Goal: Transaction & Acquisition: Book appointment/travel/reservation

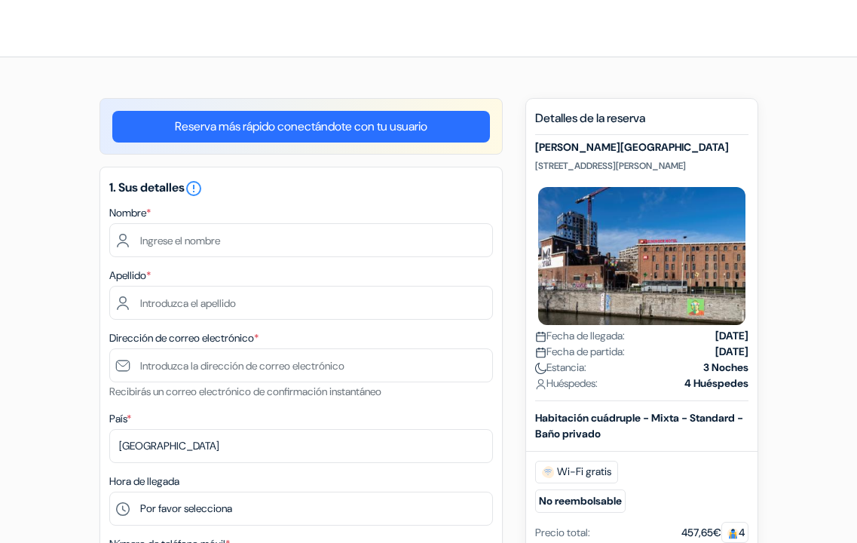
drag, startPoint x: 535, startPoint y: 144, endPoint x: 739, endPoint y: 147, distance: 203.5
click at [739, 147] on h5 "MEININGER Hotel Bruxelles City Center" at bounding box center [641, 147] width 213 height 13
copy h5 "MEININGER Hotel Bruxelles City Center"
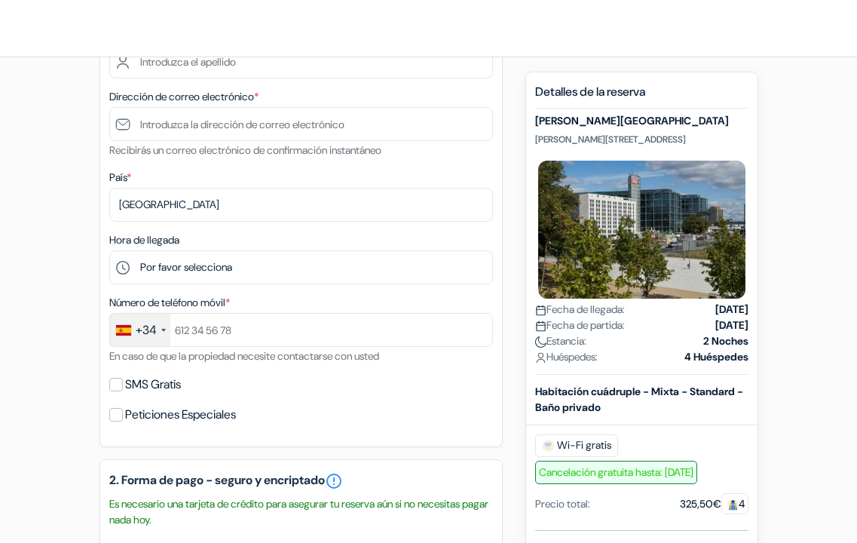
scroll to position [241, 0]
drag, startPoint x: 776, startPoint y: 379, endPoint x: 753, endPoint y: 408, distance: 37.0
click at [776, 380] on div "add_box MEININGER Hotel Berlin Central Station Ella - Trebe - Straße 9, Berlín,…" at bounding box center [428, 477] width 723 height 1240
drag, startPoint x: 711, startPoint y: 409, endPoint x: 703, endPoint y: 350, distance: 60.1
click at [703, 350] on div "Detalles de la reserva MEININGER Hotel Berlin Central Station Ella - Trebe - St…" at bounding box center [641, 427] width 213 height 687
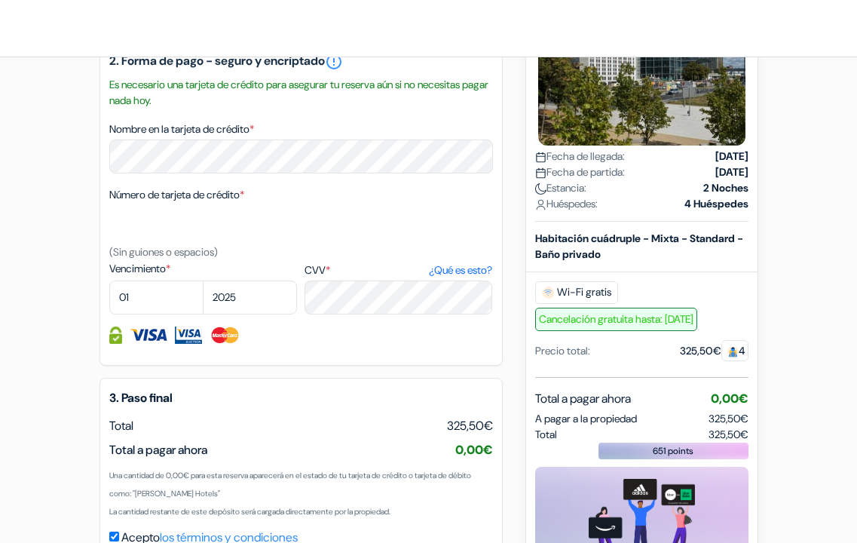
scroll to position [659, 0]
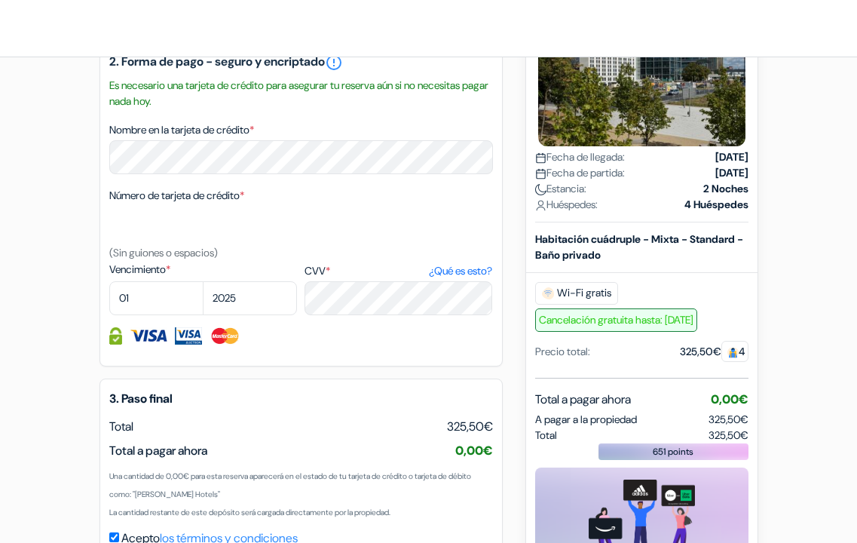
click at [557, 411] on span "A pagar a la propiedad" at bounding box center [586, 419] width 102 height 16
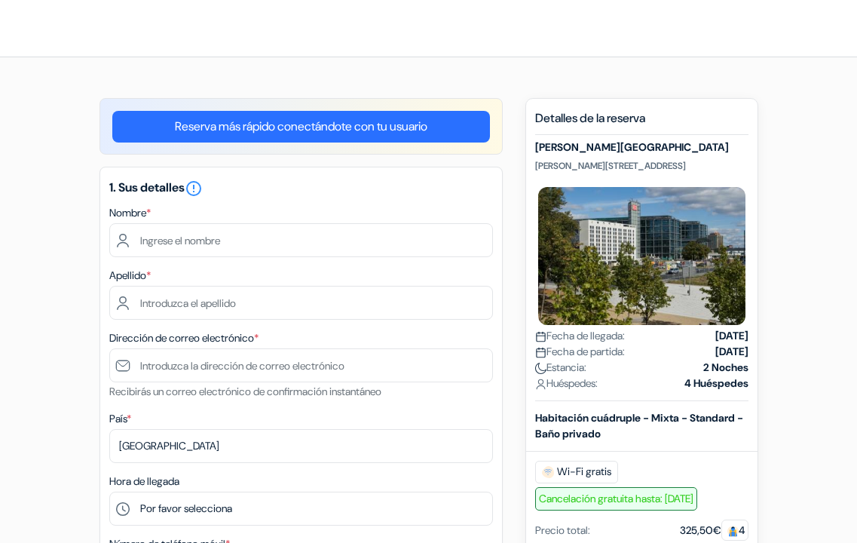
scroll to position [0, 0]
drag, startPoint x: 537, startPoint y: 148, endPoint x: 758, endPoint y: 145, distance: 221.6
copy h5 "MEININGER Hotel Berlin Central Station"
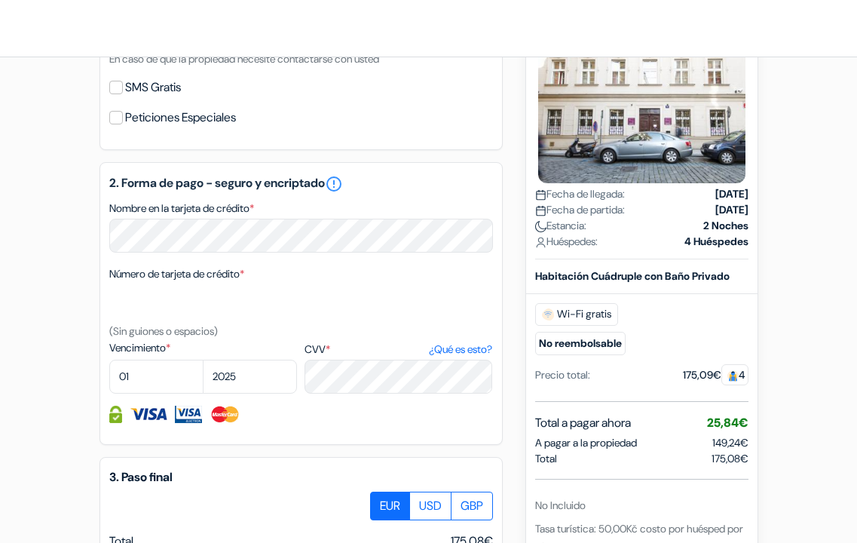
scroll to position [534, 0]
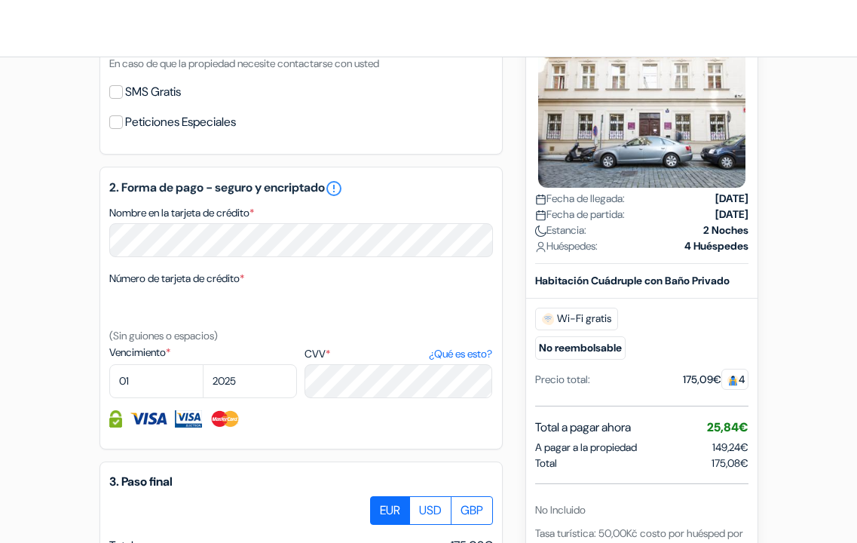
click at [692, 308] on div "Wi-Fi gratis No reembolsable" at bounding box center [641, 333] width 213 height 52
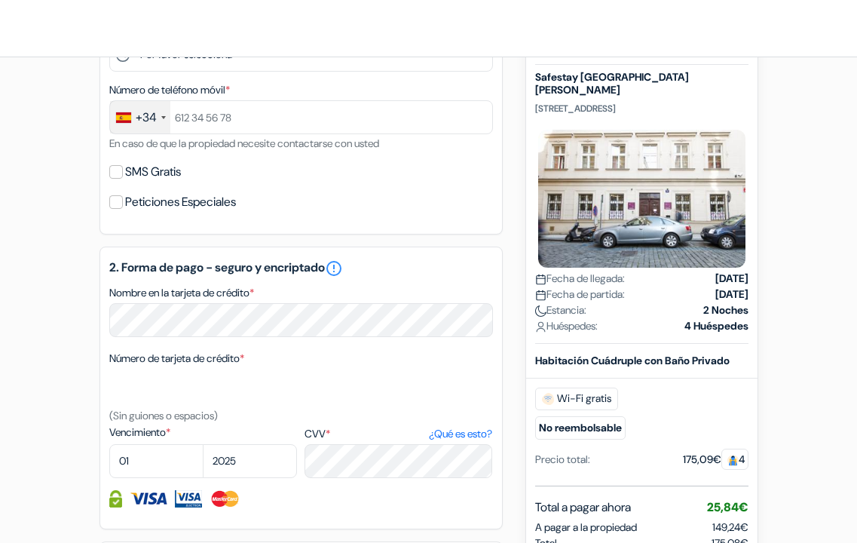
scroll to position [433, 0]
